Goal: Transaction & Acquisition: Subscribe to service/newsletter

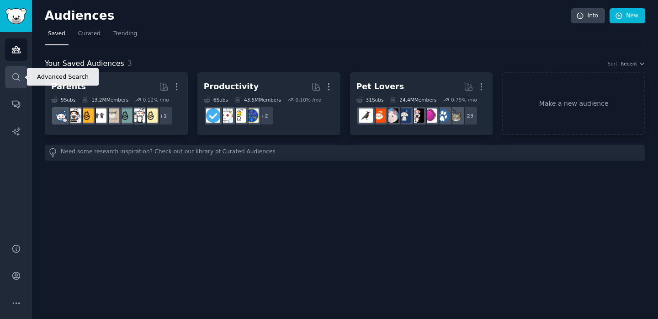
click at [15, 74] on icon "Sidebar" at bounding box center [16, 77] width 10 height 10
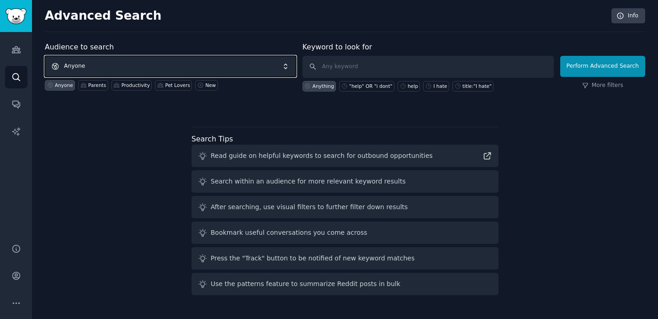
click at [93, 65] on span "Anyone" at bounding box center [170, 66] width 251 height 21
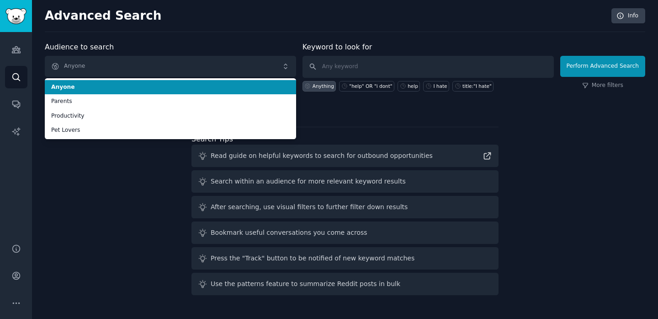
click at [174, 31] on div "Advanced Search Info" at bounding box center [345, 20] width 601 height 24
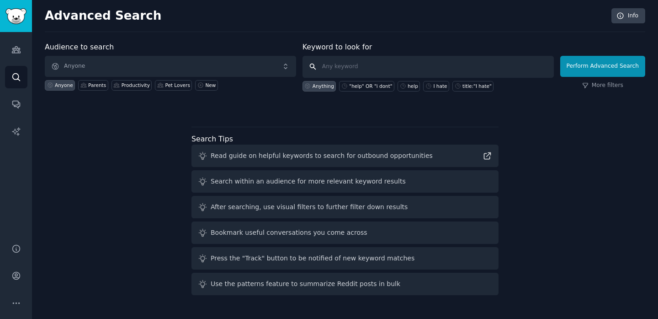
click at [353, 60] on input "text" at bounding box center [428, 67] width 251 height 22
click at [19, 100] on icon "Sidebar" at bounding box center [16, 104] width 10 height 10
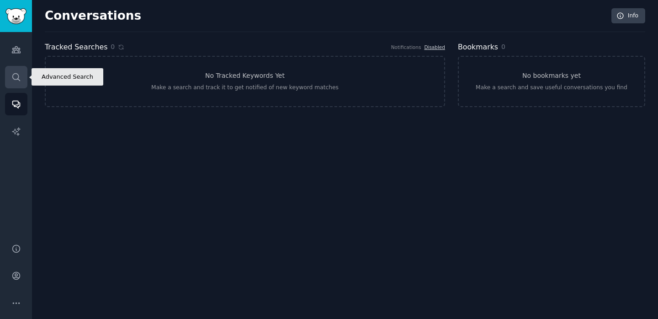
click at [18, 78] on icon "Sidebar" at bounding box center [16, 77] width 10 height 10
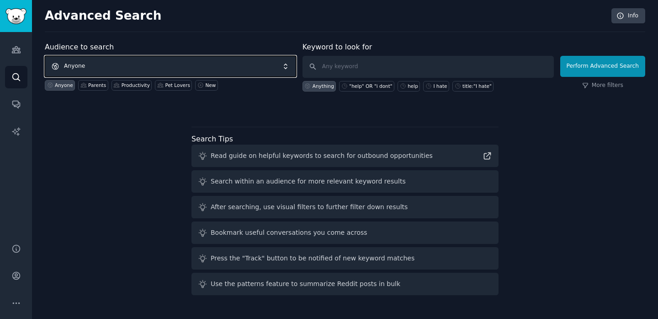
click at [100, 66] on span "Anyone" at bounding box center [170, 66] width 251 height 21
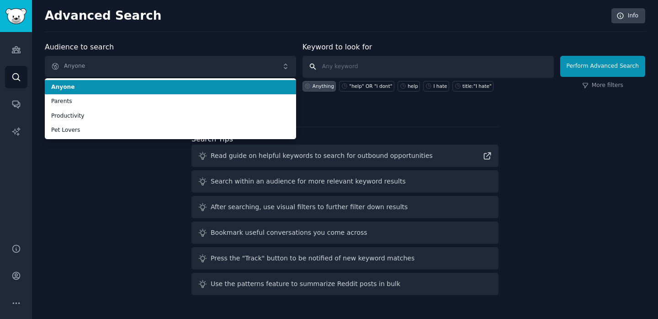
click at [385, 67] on input "text" at bounding box center [428, 67] width 251 height 22
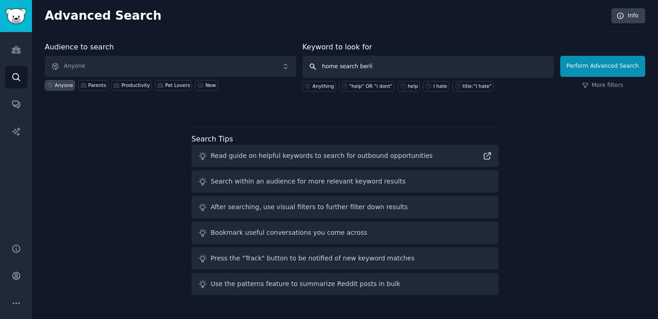
type input "home search [GEOGRAPHIC_DATA]"
click button "Perform Advanced Search" at bounding box center [602, 66] width 85 height 21
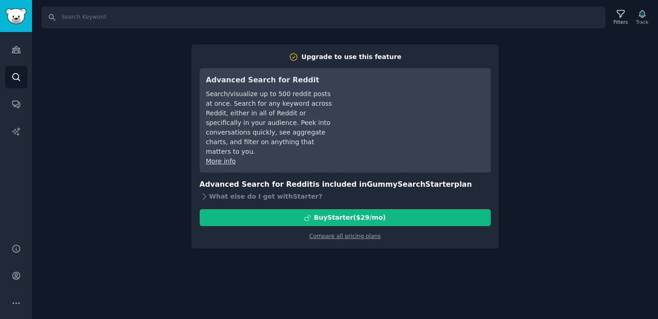
click at [84, 66] on div "Search Filters Track Upgrade to use this feature Advanced Search for Reddit Sea…" at bounding box center [345, 159] width 626 height 319
click at [135, 60] on div "Search Filters Track Upgrade to use this feature Advanced Search for Reddit Sea…" at bounding box center [345, 159] width 626 height 319
click at [7, 48] on link "Audiences" at bounding box center [16, 49] width 22 height 22
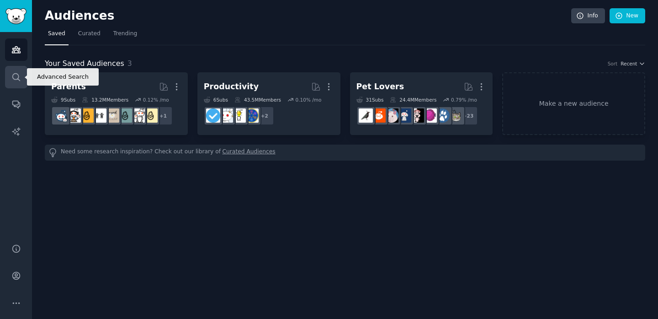
click at [16, 84] on link "Search" at bounding box center [16, 77] width 22 height 22
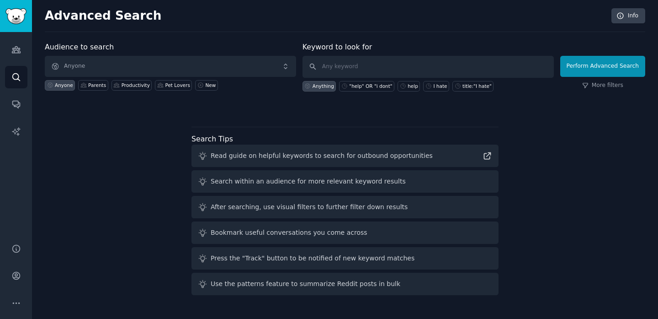
click at [334, 84] on div "Anything" at bounding box center [323, 86] width 21 height 6
click at [478, 72] on input "text" at bounding box center [428, 67] width 251 height 22
type input "wohnung"
click at [602, 69] on button "Perform Advanced Search" at bounding box center [602, 66] width 85 height 21
click at [465, 85] on div "title:"I hate"" at bounding box center [477, 86] width 29 height 6
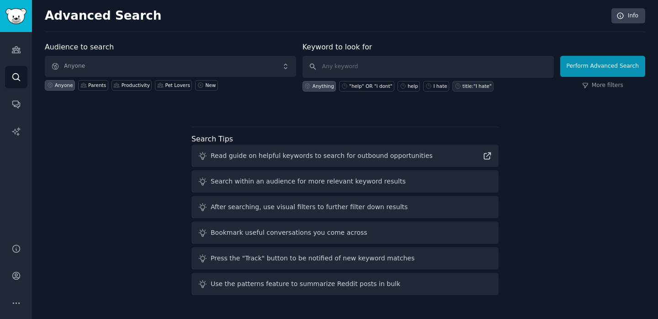
type input "title:"I hate""
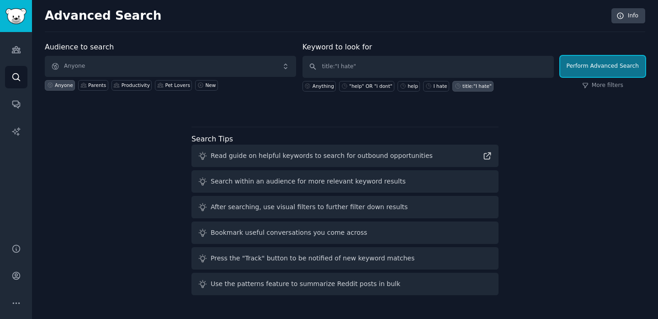
click at [579, 73] on button "Perform Advanced Search" at bounding box center [602, 66] width 85 height 21
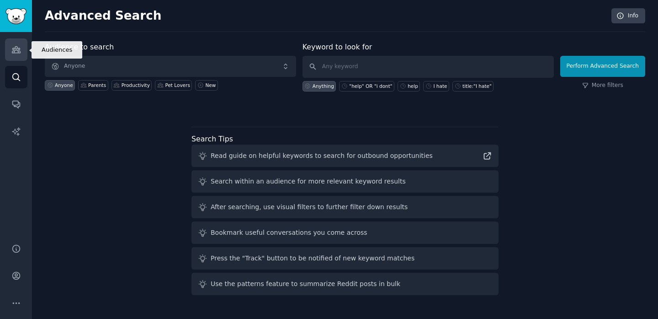
click at [16, 50] on icon "Sidebar" at bounding box center [16, 50] width 8 height 6
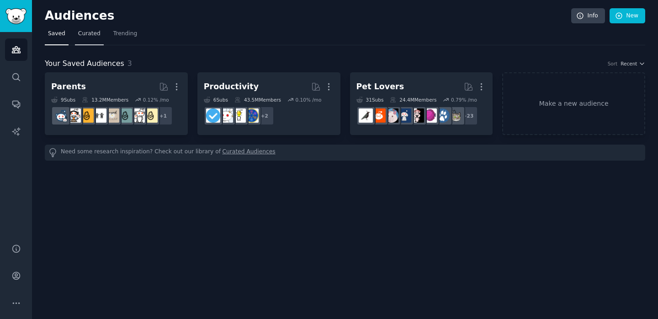
click at [91, 31] on span "Curated" at bounding box center [89, 34] width 22 height 8
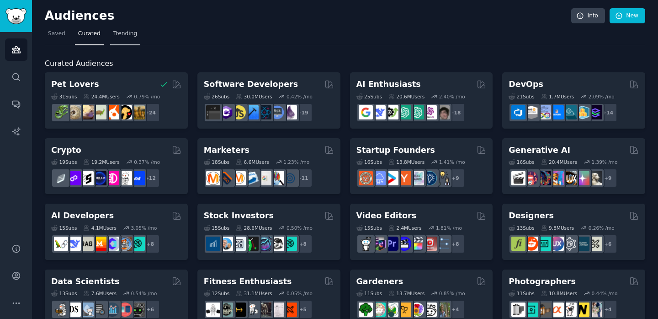
click at [129, 35] on span "Trending" at bounding box center [125, 34] width 24 height 8
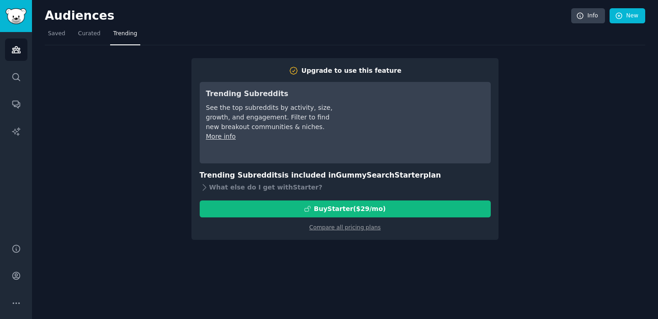
click at [73, 33] on nav "Saved Curated Trending" at bounding box center [345, 36] width 601 height 19
click at [84, 32] on span "Curated" at bounding box center [89, 34] width 22 height 8
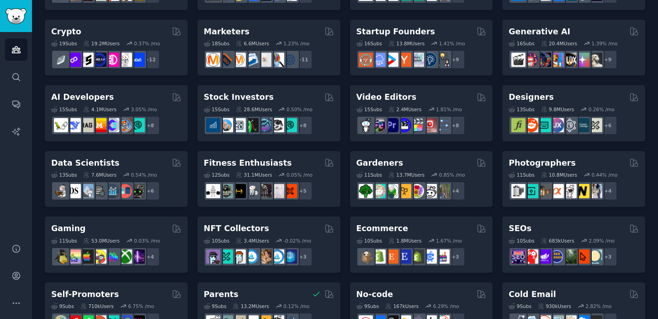
scroll to position [119, 0]
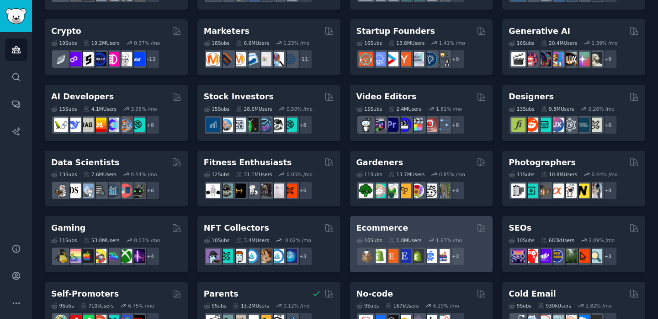
click at [397, 219] on div "Ecommerce 10 Sub s 1.8M Users 1.67 % /mo + 3" at bounding box center [421, 244] width 143 height 56
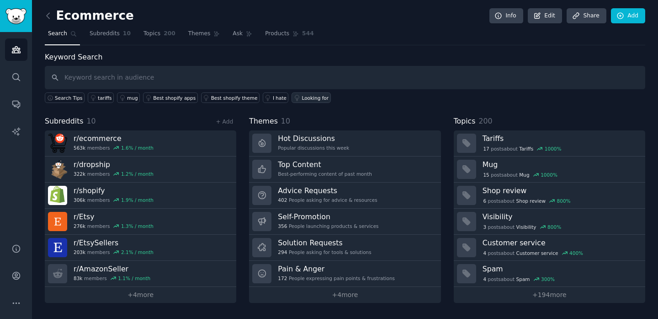
click at [295, 99] on link "Looking for" at bounding box center [311, 97] width 39 height 11
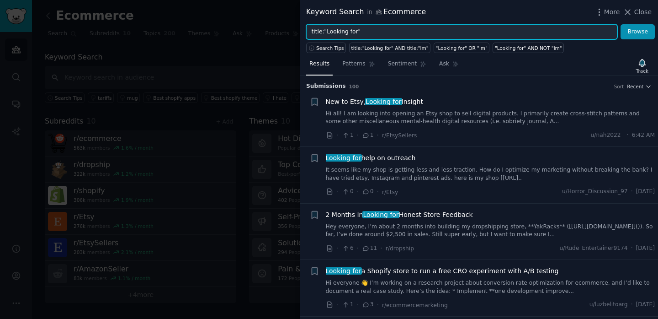
click at [441, 31] on input "title:"Looking for"" at bounding box center [461, 32] width 311 height 16
type input "title:"Looking for" shopify"
click at [621, 24] on button "Browse" at bounding box center [638, 32] width 34 height 16
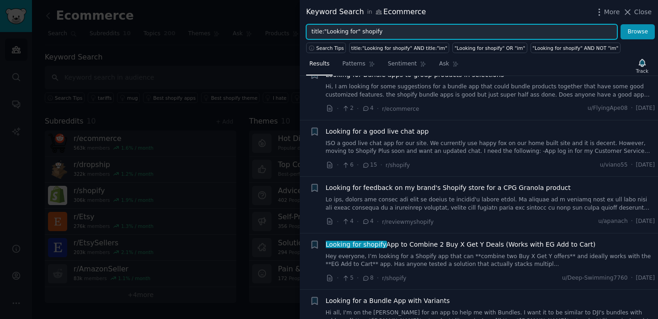
scroll to position [1142, 0]
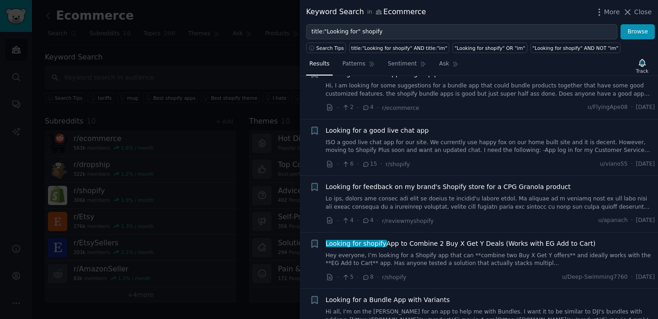
click at [529, 251] on link "Hey everyone, I’m looking for a Shopify app that can **combine two Buy X Get Y …" at bounding box center [491, 259] width 330 height 16
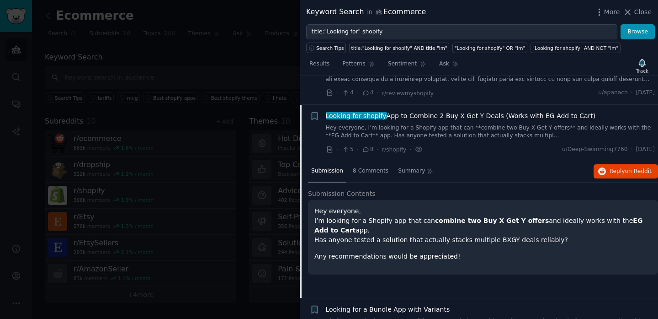
scroll to position [1288, 0]
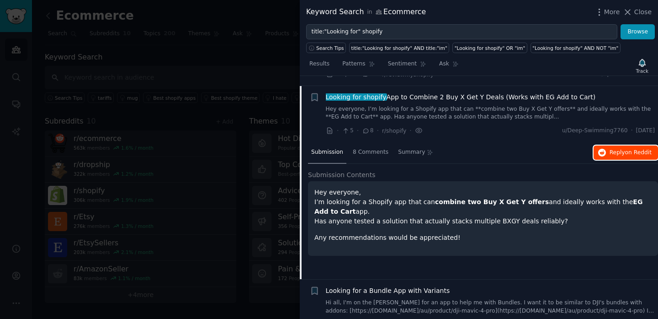
click at [610, 149] on span "Reply on Reddit" at bounding box center [631, 153] width 42 height 8
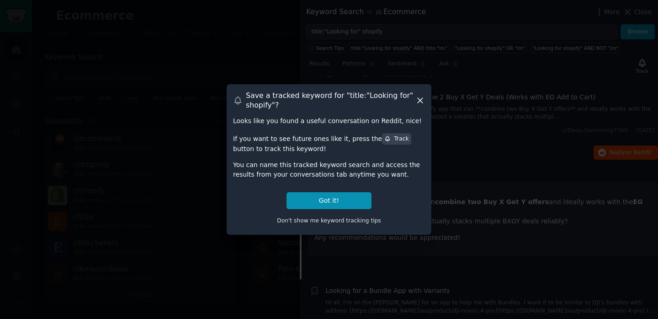
click at [421, 100] on icon at bounding box center [420, 101] width 10 height 10
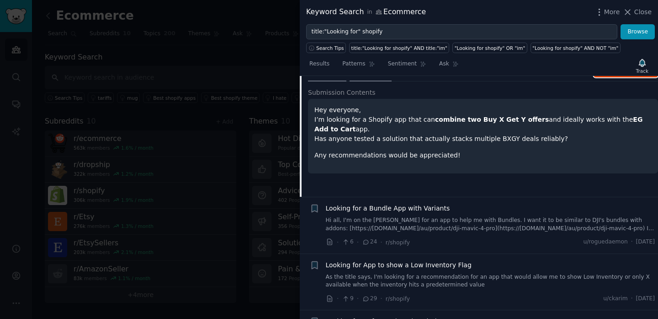
scroll to position [1372, 0]
click at [458, 272] on link "As the title says, I'm looking for a recommendation for an app that would allow…" at bounding box center [491, 280] width 330 height 16
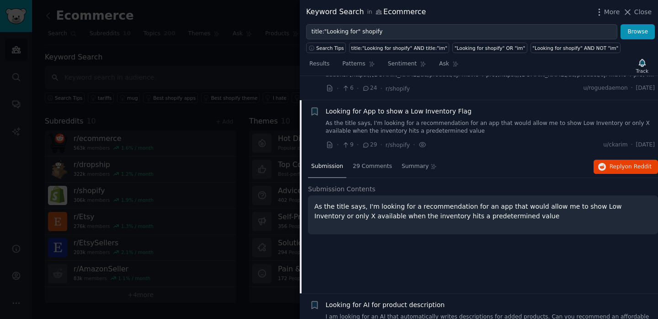
scroll to position [1386, 0]
click at [606, 160] on button "Reply on Reddit" at bounding box center [626, 167] width 64 height 15
click at [269, 103] on div at bounding box center [329, 159] width 658 height 319
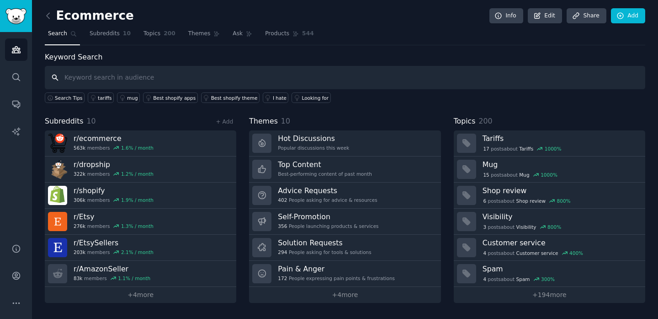
click at [205, 69] on input "text" at bounding box center [345, 77] width 601 height 23
click at [165, 92] on link "Best shopify apps" at bounding box center [170, 97] width 55 height 11
click at [173, 75] on input "text" at bounding box center [345, 77] width 601 height 23
click at [277, 100] on div "I hate" at bounding box center [280, 98] width 14 height 6
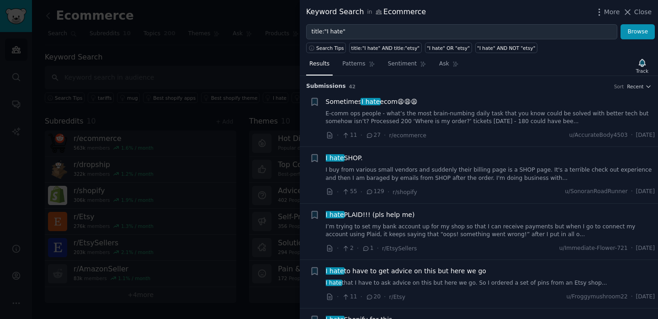
click at [485, 125] on div "Sometimes I hate ecom😩😩😩 E-comm ops people - what’s the most brain-numbing dail…" at bounding box center [491, 118] width 330 height 43
click at [488, 120] on link "E-comm ops people - what’s the most brain-numbing daily task that you know coul…" at bounding box center [491, 118] width 330 height 16
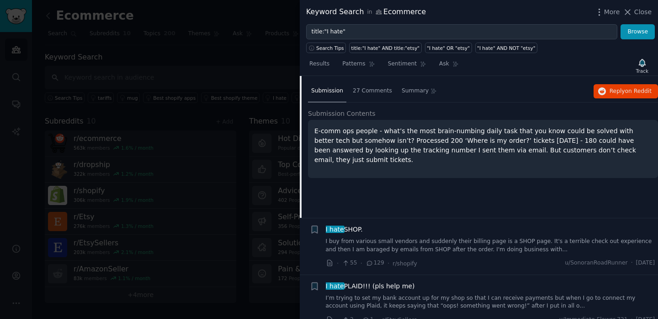
scroll to position [62, 0]
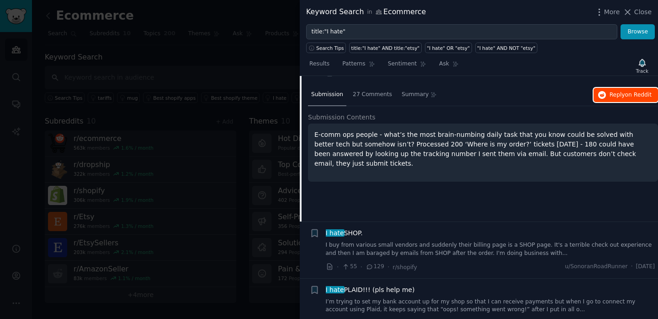
click at [604, 95] on icon "button" at bounding box center [602, 95] width 8 height 8
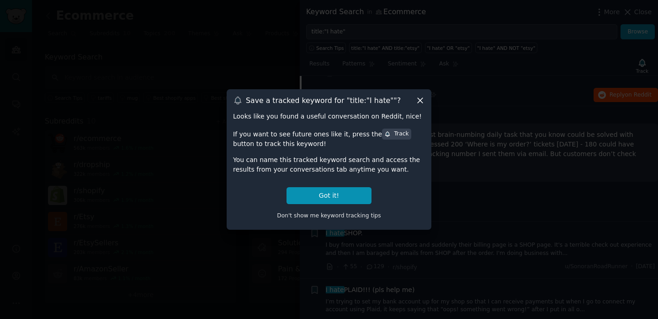
click at [422, 100] on icon at bounding box center [420, 101] width 10 height 10
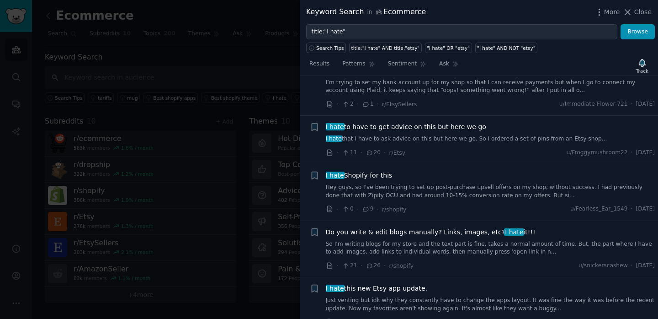
scroll to position [282, 0]
click at [425, 243] on link "So I'm writing blogs for my store and the text part is fine, takes a normal amo…" at bounding box center [491, 247] width 330 height 16
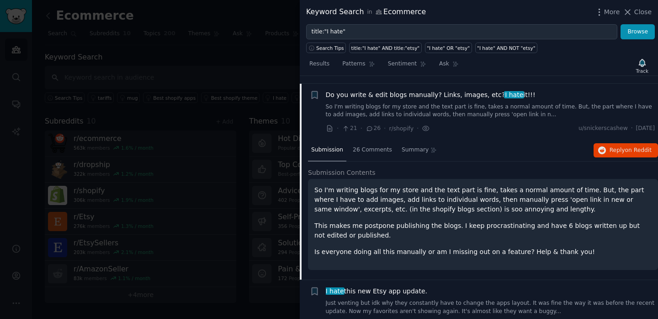
scroll to position [288, 0]
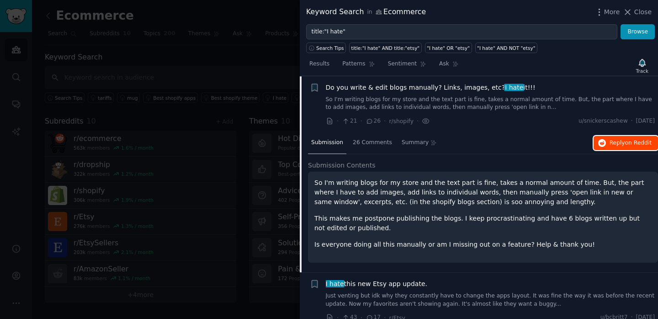
click at [613, 146] on span "Reply on Reddit" at bounding box center [631, 143] width 42 height 8
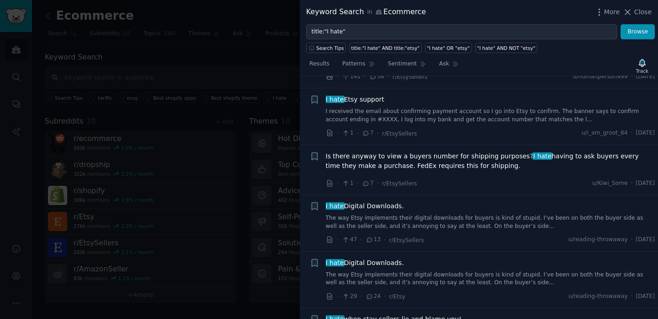
scroll to position [1042, 0]
click at [254, 91] on div at bounding box center [329, 159] width 658 height 319
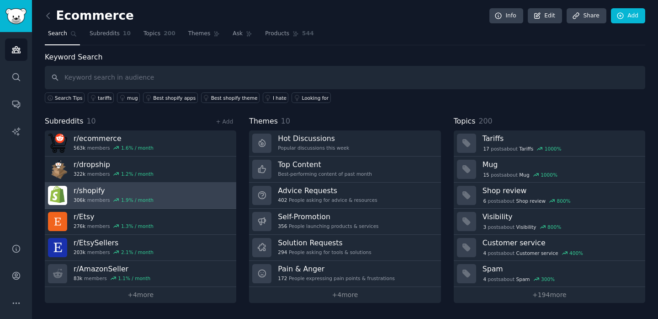
click at [114, 192] on h3 "r/ shopify" at bounding box center [114, 191] width 80 height 10
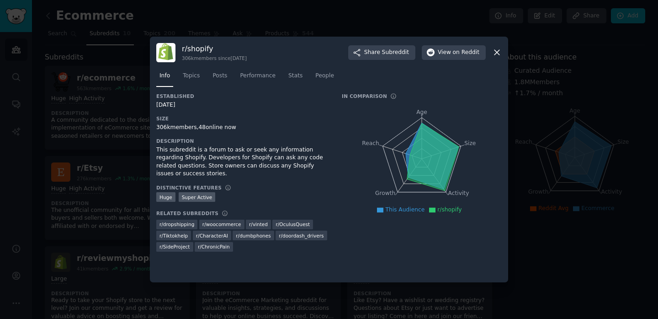
click at [498, 50] on icon at bounding box center [497, 53] width 10 height 10
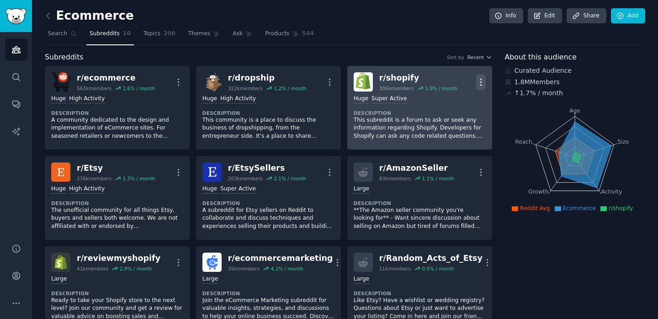
click at [478, 84] on icon "button" at bounding box center [481, 82] width 10 height 10
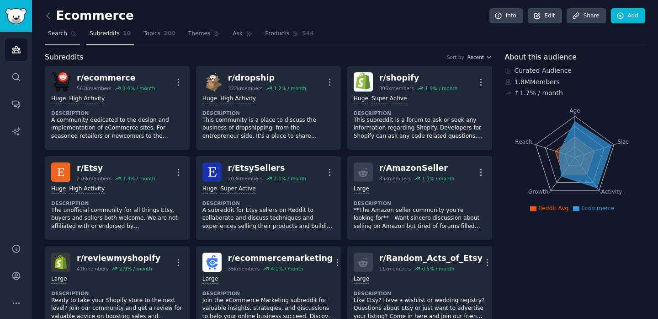
click at [68, 38] on link "Search" at bounding box center [62, 36] width 35 height 19
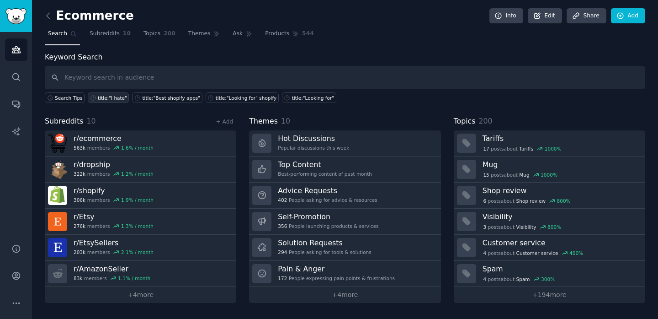
click at [101, 102] on link "title:"I hate"" at bounding box center [108, 97] width 41 height 11
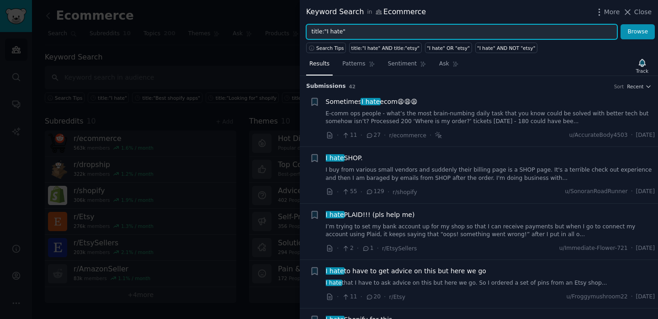
click at [490, 32] on input "title:"I hate"" at bounding box center [461, 32] width 311 height 16
click at [621, 24] on button "Browse" at bounding box center [638, 32] width 34 height 16
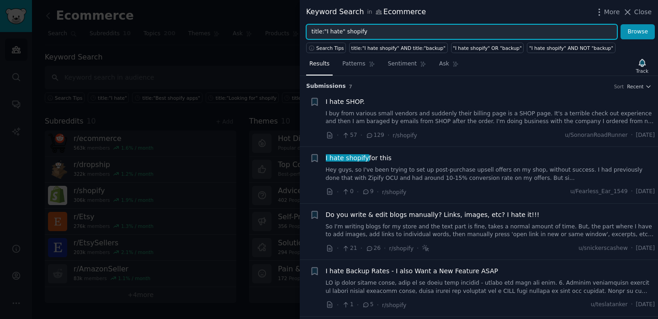
click at [344, 32] on input "title:"I hate" shopify" at bounding box center [461, 32] width 311 height 16
click at [621, 24] on button "Browse" at bounding box center [638, 32] width 34 height 16
click at [645, 87] on icon "button" at bounding box center [648, 86] width 6 height 6
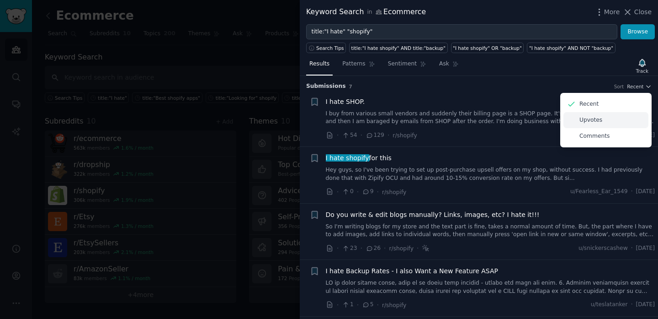
click at [592, 122] on p "Upvotes" at bounding box center [591, 120] width 23 height 8
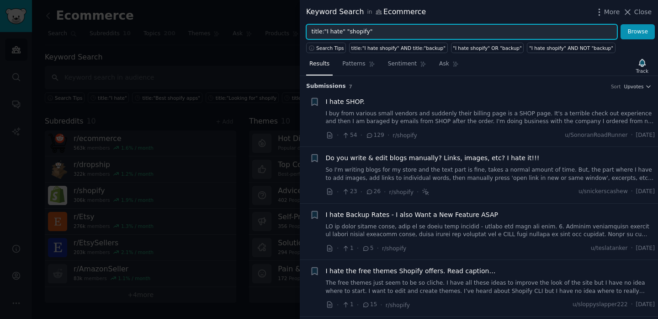
click at [385, 34] on input "title:"I hate" "shopify"" at bounding box center [461, 32] width 311 height 16
click at [621, 24] on button "Browse" at bounding box center [638, 32] width 34 height 16
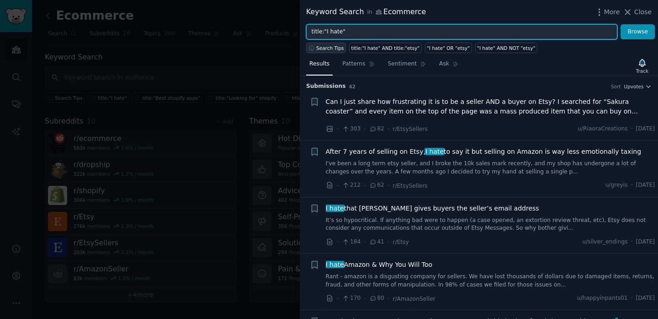
click at [322, 49] on span "Search Tips" at bounding box center [330, 48] width 28 height 6
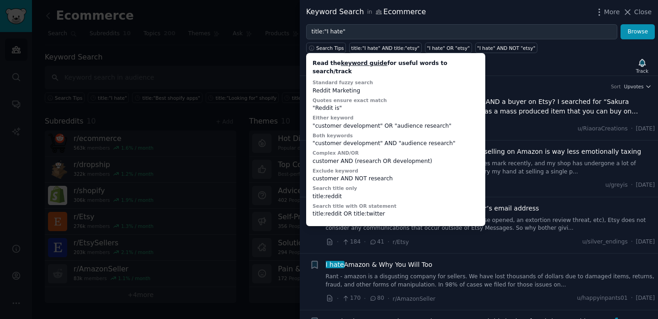
click at [568, 70] on div "Results Patterns Sentiment Ask Track" at bounding box center [479, 66] width 358 height 20
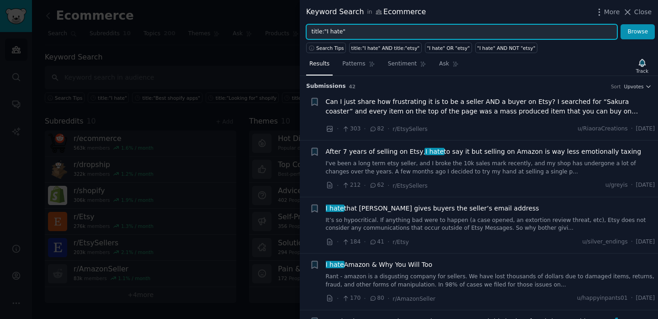
click at [411, 31] on input "title:"I hate"" at bounding box center [461, 32] width 311 height 16
click at [621, 24] on button "Browse" at bounding box center [638, 32] width 34 height 16
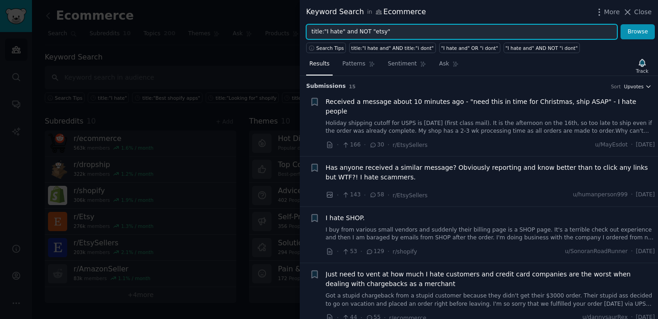
click at [645, 89] on icon "button" at bounding box center [648, 86] width 6 height 6
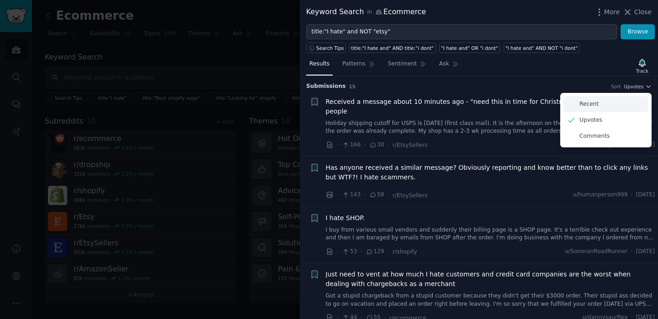
click at [608, 105] on div "Recent" at bounding box center [606, 104] width 85 height 16
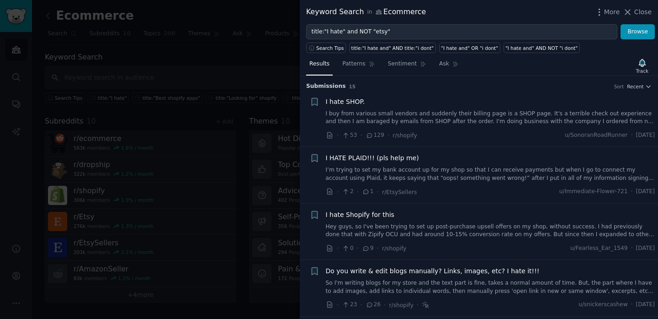
click at [448, 212] on div "I hate Shopify for this" at bounding box center [491, 215] width 330 height 10
click at [447, 232] on link "Hey guys, so I've been trying to set up post-purchase upsell offers on my shop,…" at bounding box center [491, 231] width 330 height 16
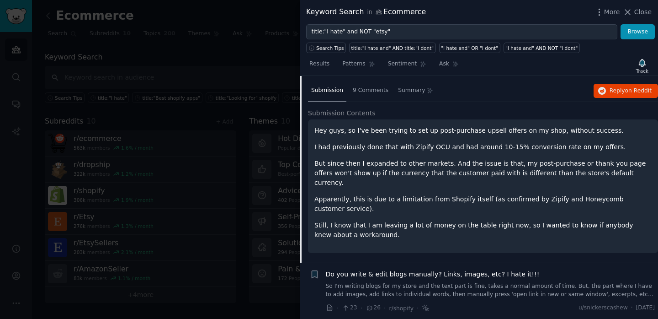
scroll to position [178, 0]
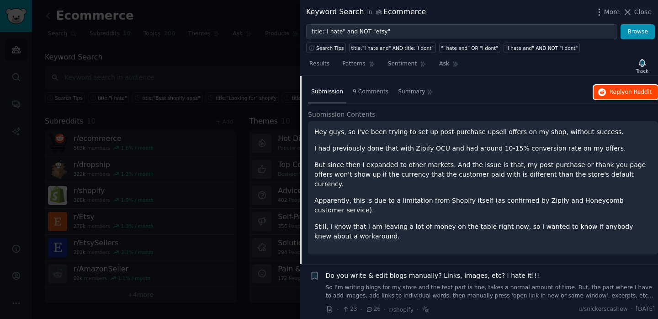
click at [626, 93] on span "on Reddit" at bounding box center [638, 92] width 27 height 6
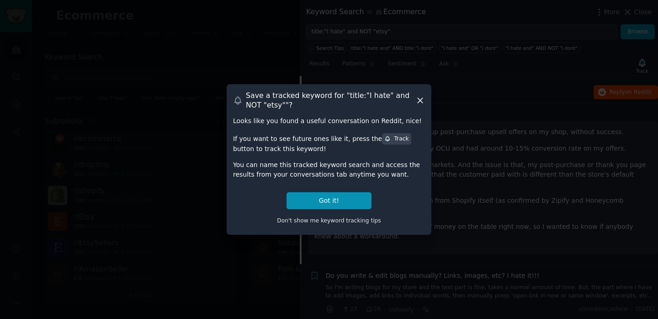
click at [416, 103] on icon at bounding box center [420, 101] width 10 height 10
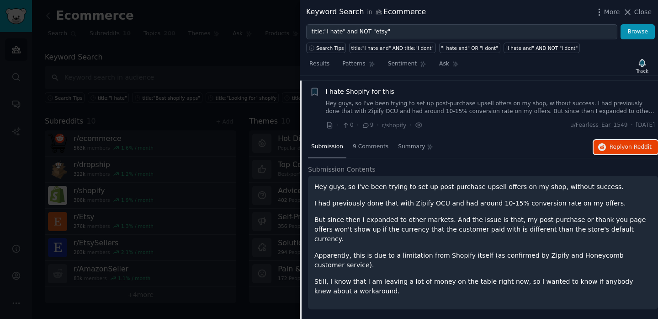
scroll to position [0, 0]
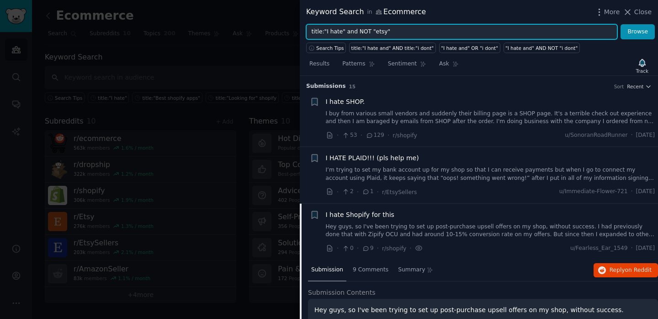
click at [378, 31] on input "title:"I hate" and NOT "etsy"" at bounding box center [461, 32] width 311 height 16
click at [359, 32] on input "title:"I hate" and NOT "shopify"" at bounding box center [461, 32] width 311 height 16
click at [621, 24] on button "Browse" at bounding box center [638, 32] width 34 height 16
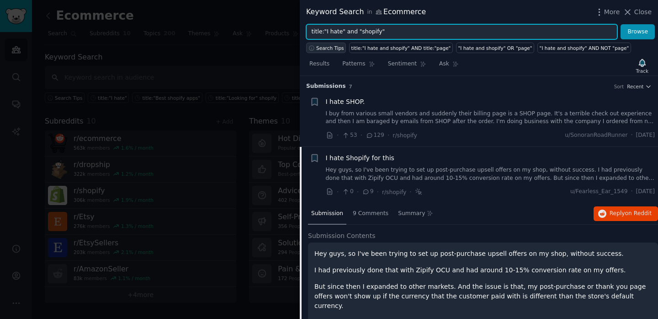
click at [325, 48] on span "Search Tips" at bounding box center [330, 48] width 28 height 6
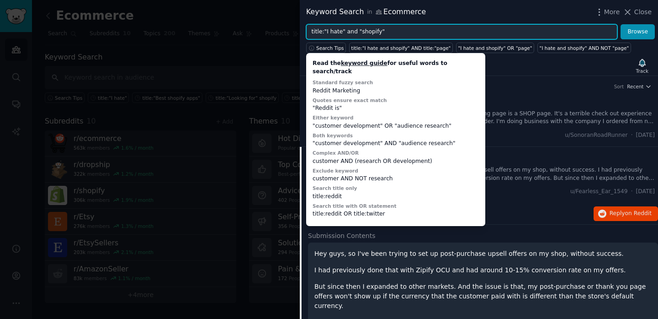
click at [410, 30] on input "title:"I hate" and "shopify"" at bounding box center [461, 32] width 311 height 16
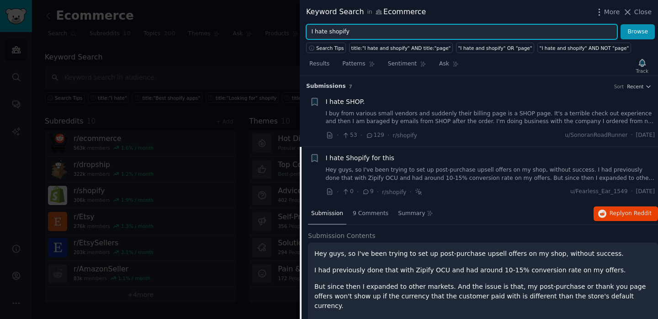
type input "I hate shopify"
click at [621, 24] on button "Browse" at bounding box center [638, 32] width 34 height 16
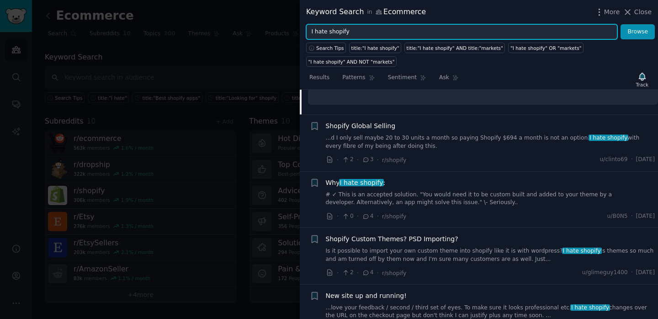
scroll to position [240, 0]
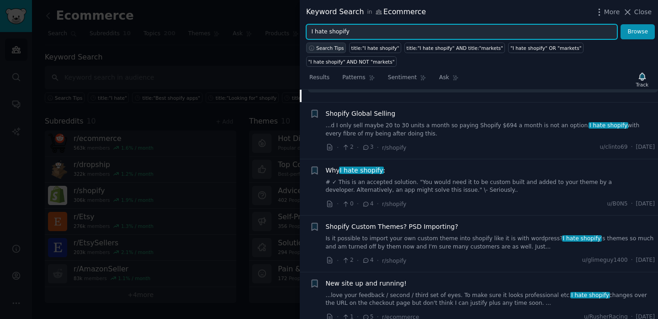
click at [333, 46] on span "Search Tips" at bounding box center [330, 48] width 28 height 6
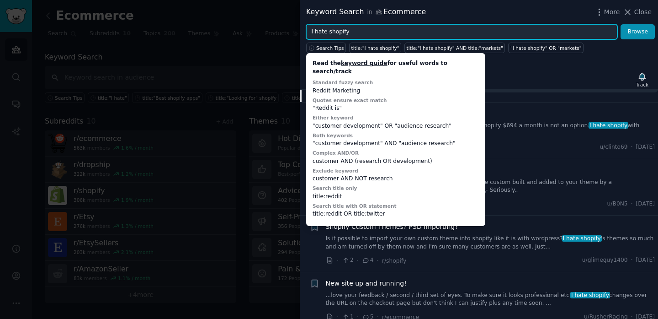
click at [457, 33] on input "I hate shopify" at bounding box center [461, 32] width 311 height 16
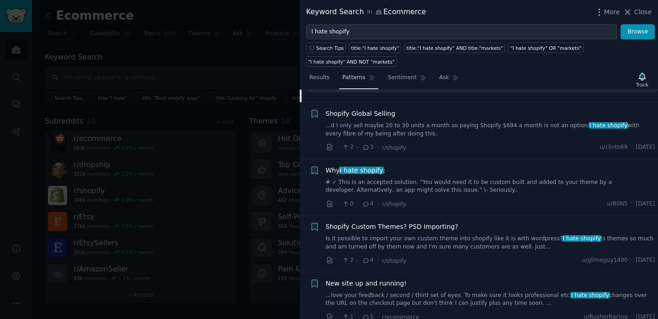
click at [362, 77] on span "Patterns" at bounding box center [353, 78] width 23 height 8
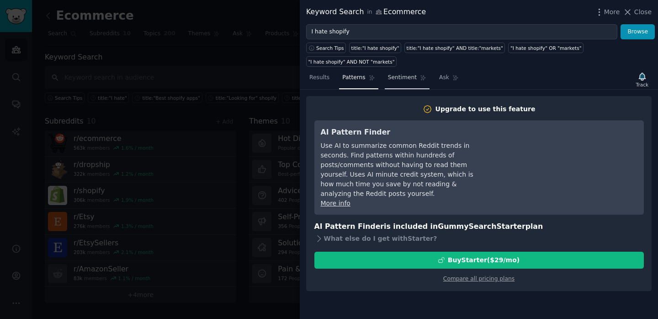
click at [402, 76] on span "Sentiment" at bounding box center [402, 78] width 29 height 8
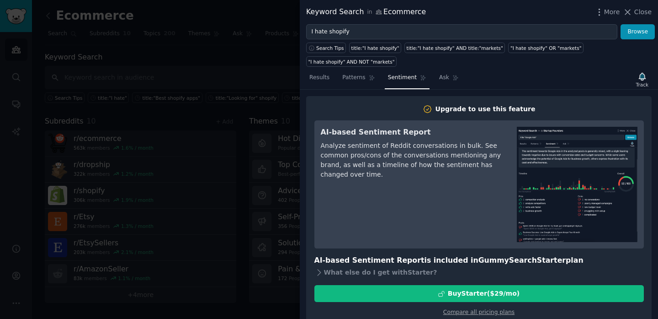
click at [153, 157] on div at bounding box center [329, 159] width 658 height 319
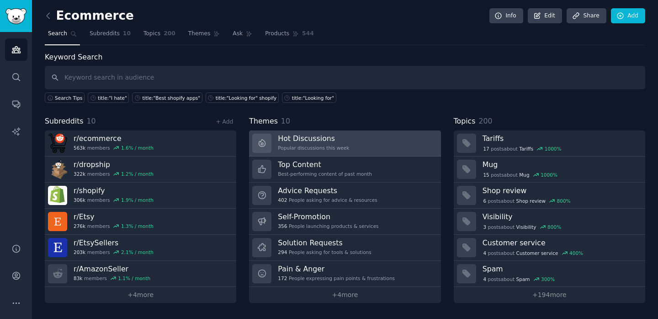
click at [329, 144] on div "Popular discussions this week" at bounding box center [313, 147] width 71 height 6
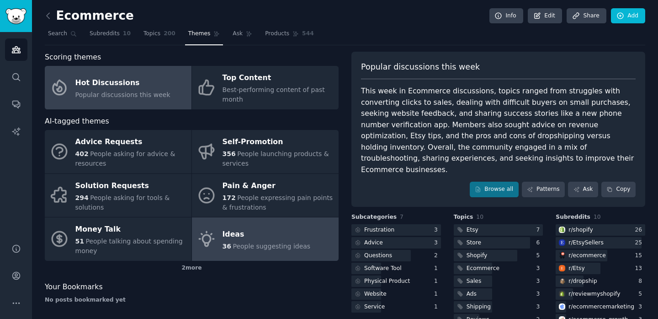
click at [277, 239] on div "Ideas" at bounding box center [267, 234] width 88 height 15
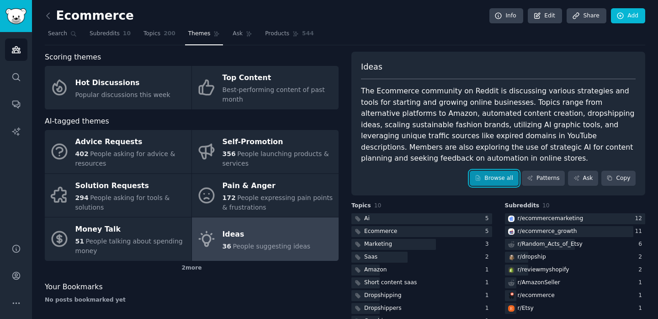
click at [482, 176] on link "Browse all" at bounding box center [494, 178] width 49 height 16
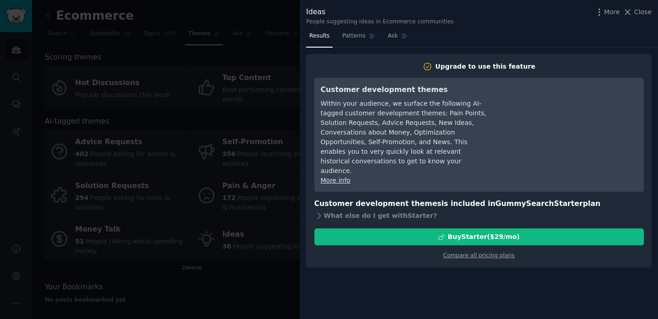
click at [201, 233] on div at bounding box center [329, 159] width 658 height 319
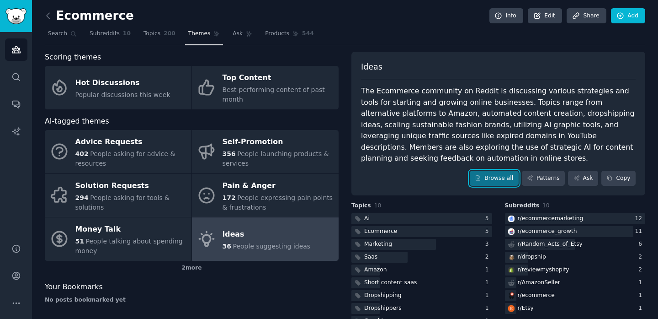
scroll to position [35, 0]
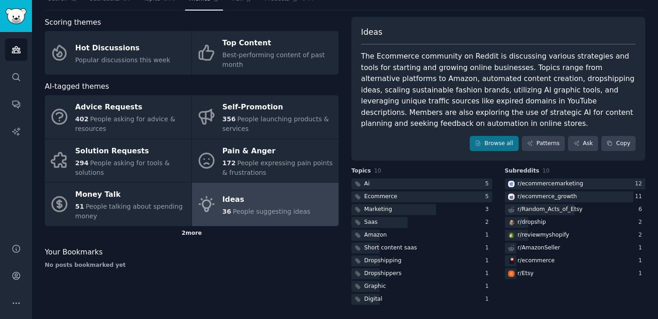
click at [198, 234] on div "2 more" at bounding box center [192, 233] width 294 height 15
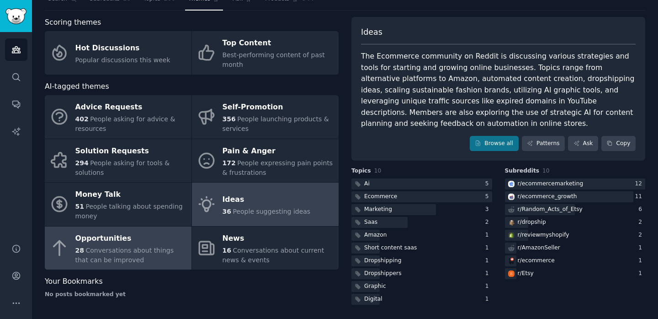
click at [160, 250] on span "Conversations about things that can be improved" at bounding box center [124, 254] width 98 height 17
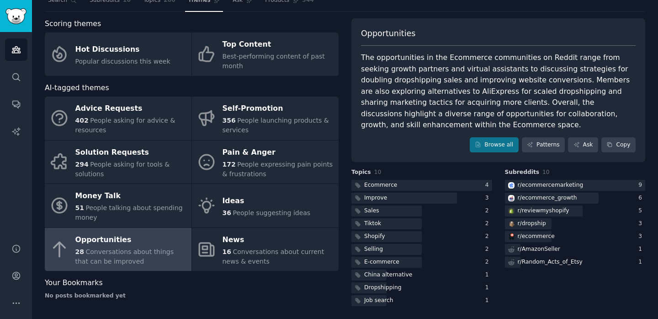
scroll to position [35, 0]
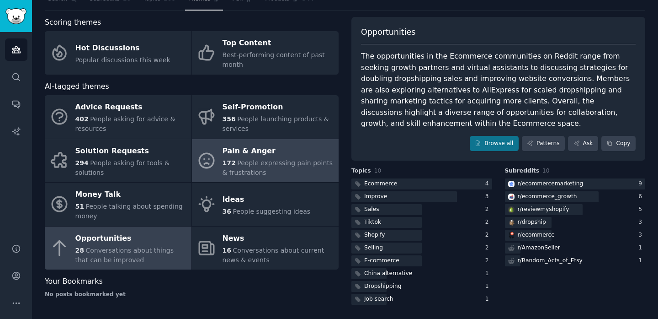
click at [269, 180] on link "Pain & Anger 172 People expressing pain points & frustrations" at bounding box center [265, 160] width 147 height 43
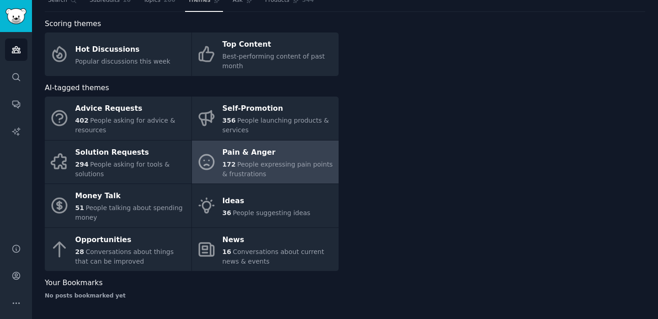
scroll to position [33, 0]
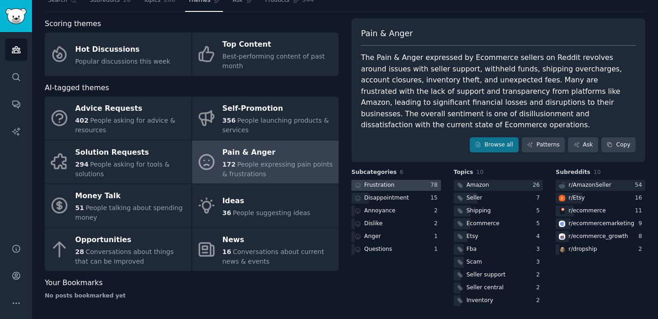
click at [410, 180] on div at bounding box center [396, 185] width 90 height 11
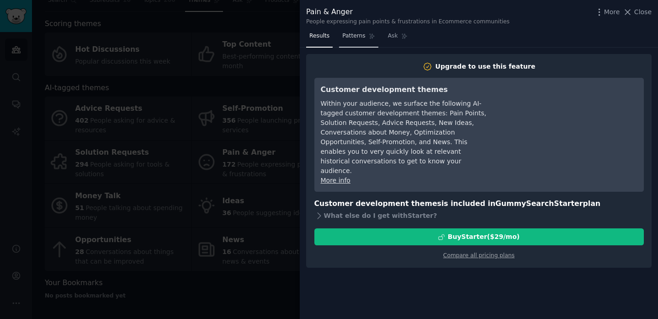
click at [362, 36] on span "Patterns" at bounding box center [353, 36] width 23 height 8
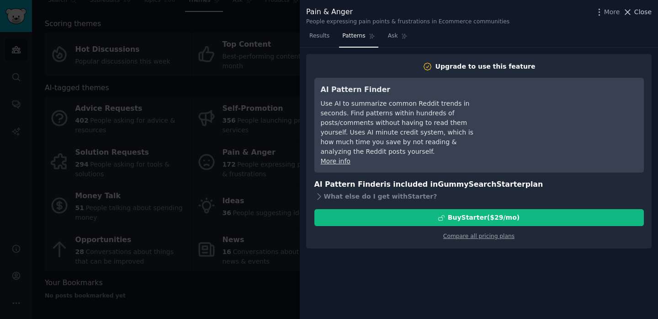
click at [648, 12] on span "Close" at bounding box center [642, 12] width 17 height 10
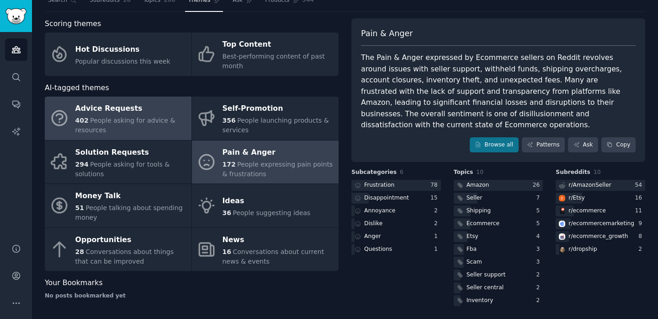
click at [121, 121] on span "People asking for advice & resources" at bounding box center [125, 125] width 100 height 17
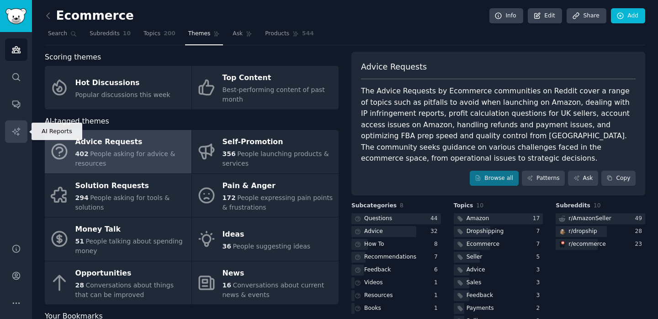
click at [21, 130] on link "AI Reports" at bounding box center [16, 131] width 22 height 22
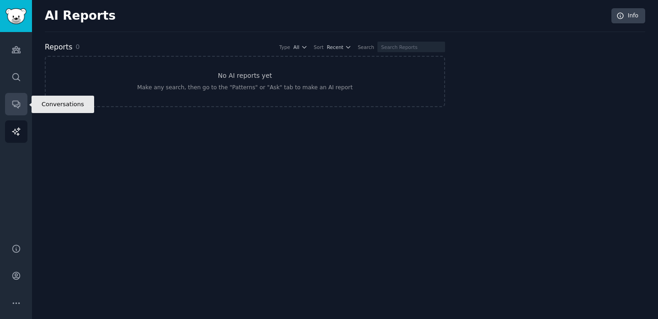
click at [13, 100] on icon "Sidebar" at bounding box center [16, 104] width 10 height 10
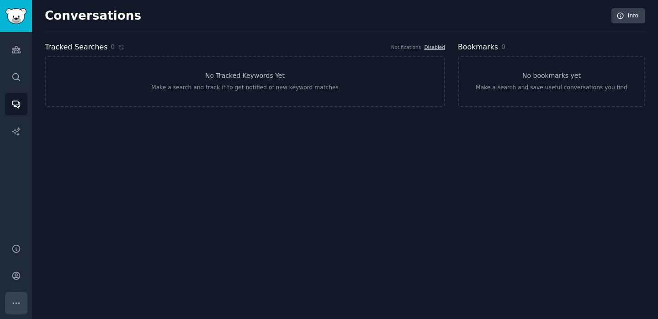
click at [14, 302] on icon "Sidebar" at bounding box center [16, 303] width 10 height 10
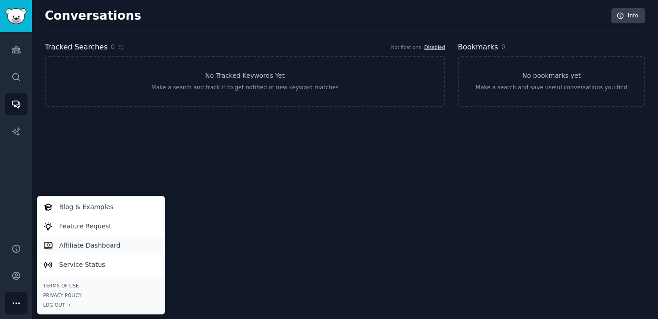
click at [97, 250] on p "Affiliate Dashboard" at bounding box center [89, 245] width 61 height 10
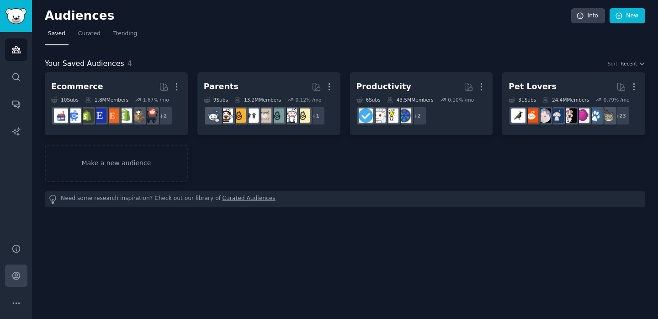
click at [13, 284] on link "Account" at bounding box center [16, 275] width 22 height 22
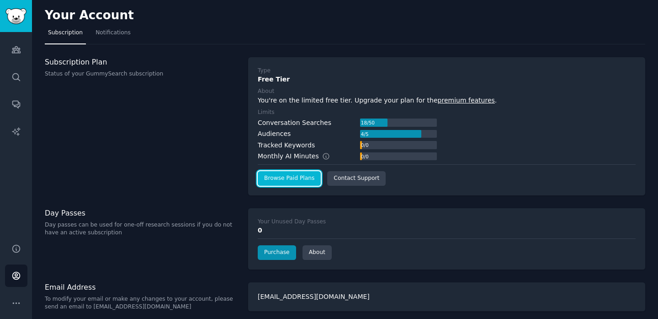
click at [304, 180] on link "Browse Paid Plans" at bounding box center [289, 178] width 63 height 15
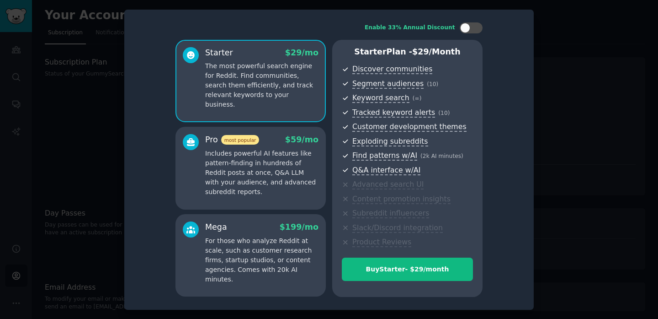
click at [278, 88] on p "The most powerful search engine for Reddit. Find communities, search them effic…" at bounding box center [261, 85] width 113 height 48
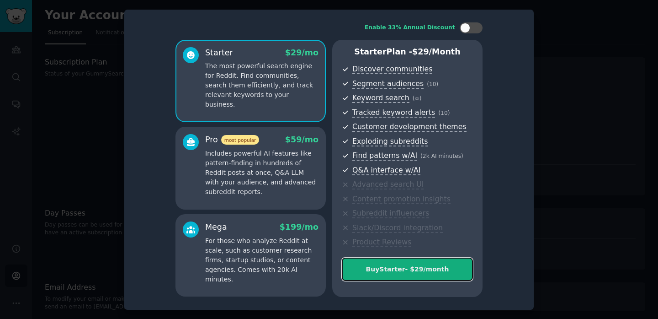
click at [395, 265] on div "Buy Starter - $ 29 /month" at bounding box center [407, 269] width 130 height 10
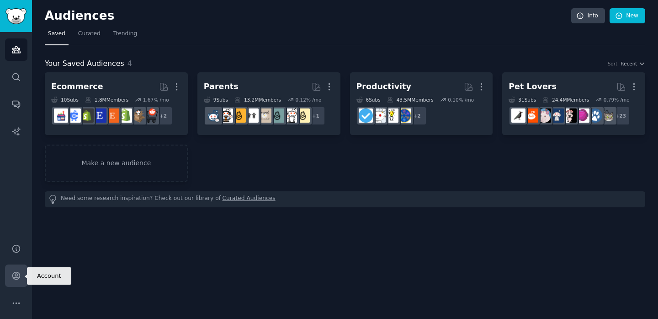
click at [12, 279] on icon "Sidebar" at bounding box center [16, 276] width 10 height 10
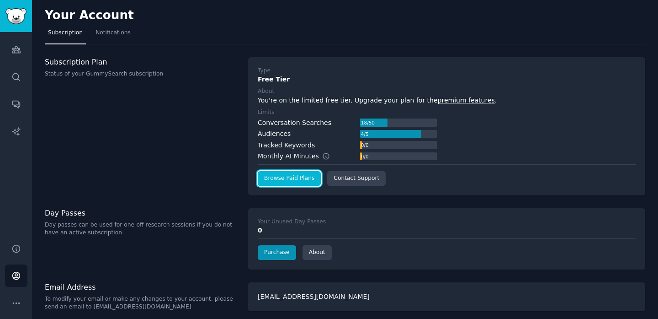
click at [293, 172] on link "Browse Paid Plans" at bounding box center [289, 178] width 63 height 15
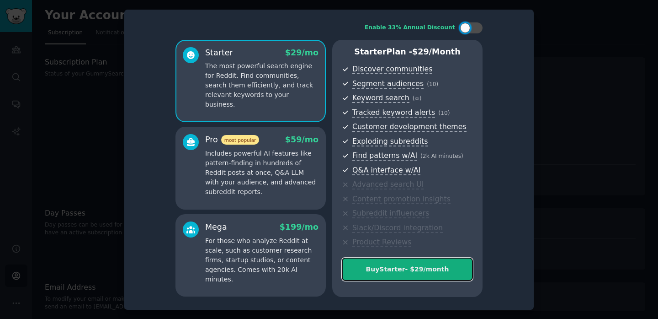
click at [407, 279] on button "Buy Starter - $ 29 /month" at bounding box center [407, 268] width 131 height 23
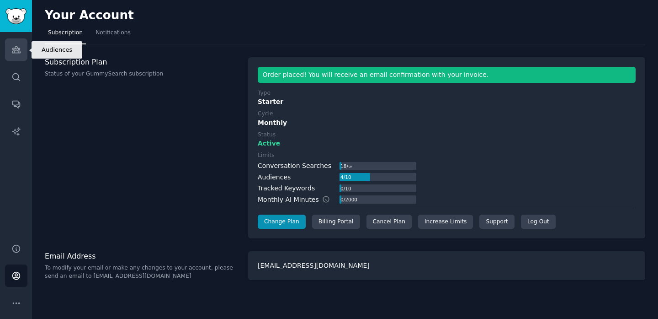
click at [11, 56] on link "Audiences" at bounding box center [16, 49] width 22 height 22
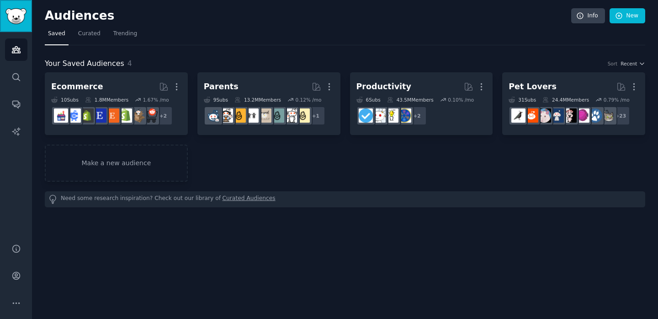
click at [24, 20] on img "Sidebar" at bounding box center [15, 16] width 21 height 16
click at [20, 47] on icon "Sidebar" at bounding box center [16, 50] width 10 height 10
click at [15, 277] on icon "Sidebar" at bounding box center [15, 275] width 7 height 7
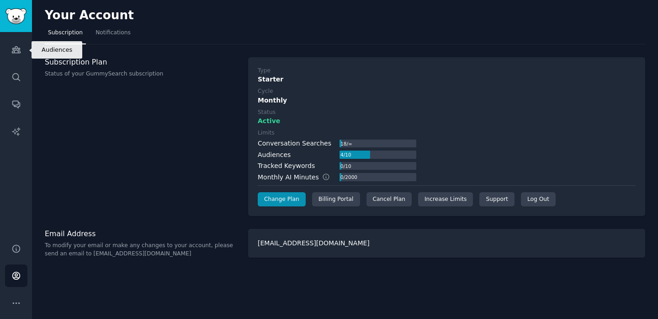
click at [14, 52] on icon "Sidebar" at bounding box center [16, 50] width 8 height 6
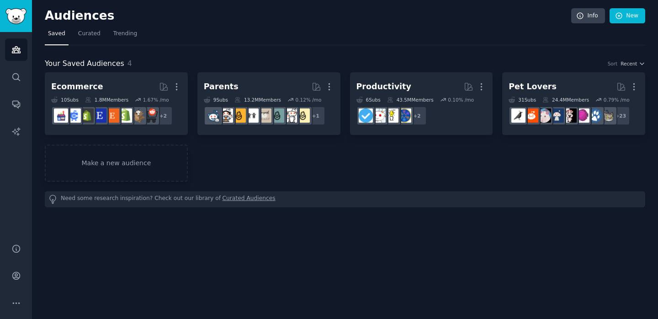
click at [112, 95] on div "Ecommerce More 10 Sub s 1.8M Members 1.67 % /mo + 2" at bounding box center [116, 104] width 130 height 50
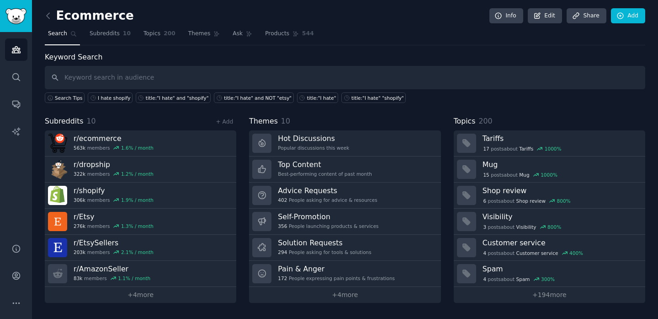
click at [341, 272] on h3 "Pain & Anger" at bounding box center [336, 269] width 117 height 10
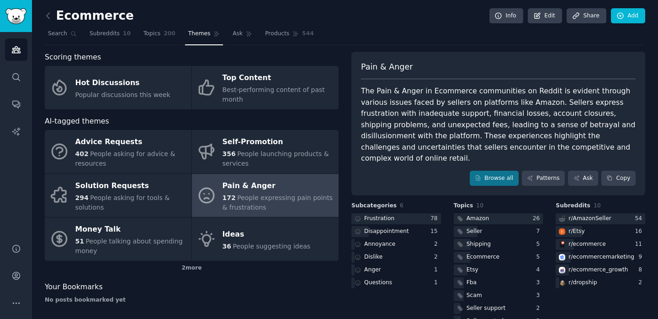
click at [409, 213] on div at bounding box center [396, 218] width 90 height 11
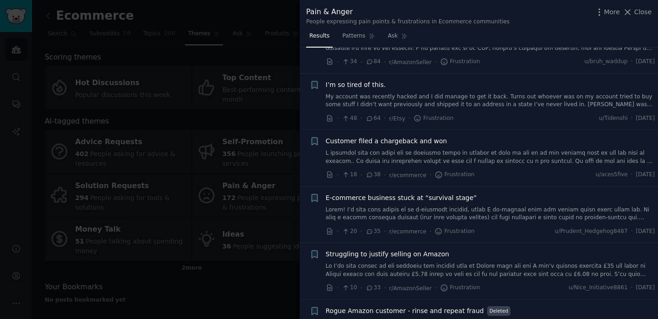
scroll to position [70, 0]
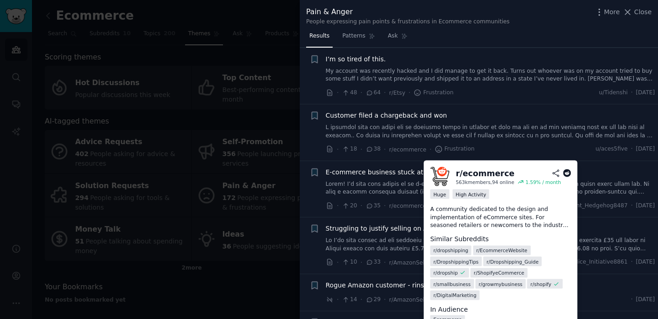
click at [351, 217] on li "+ Struggling to justify selling on Amazon · 10 · 33 · r/AmazonSeller · Frustrat…" at bounding box center [479, 245] width 358 height 56
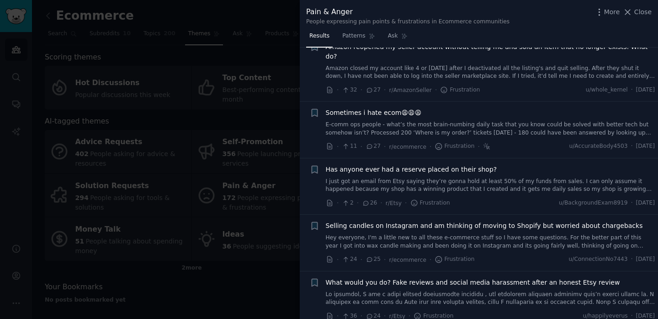
scroll to position [404, 0]
click at [384, 232] on link "Hey everyone, I'm a little new to all these e-commerce stuff so I have some que…" at bounding box center [491, 240] width 330 height 16
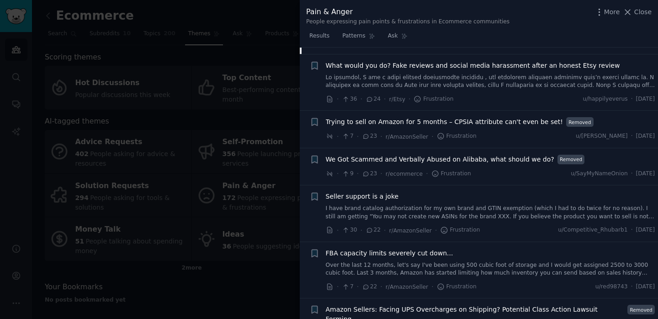
scroll to position [772, 0]
